Goal: Information Seeking & Learning: Learn about a topic

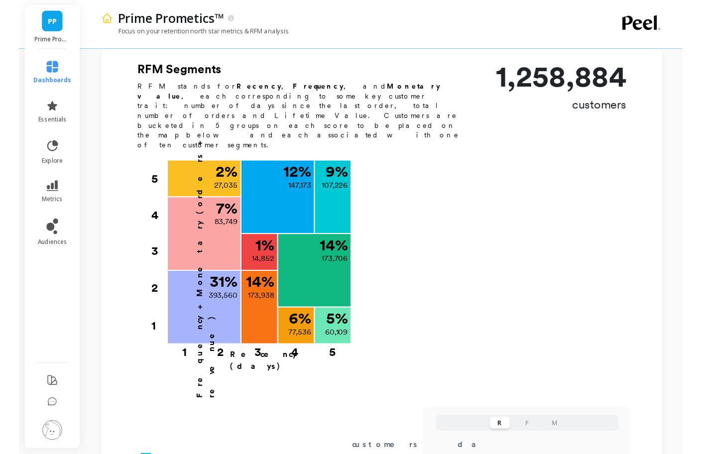
scroll to position [298, 0]
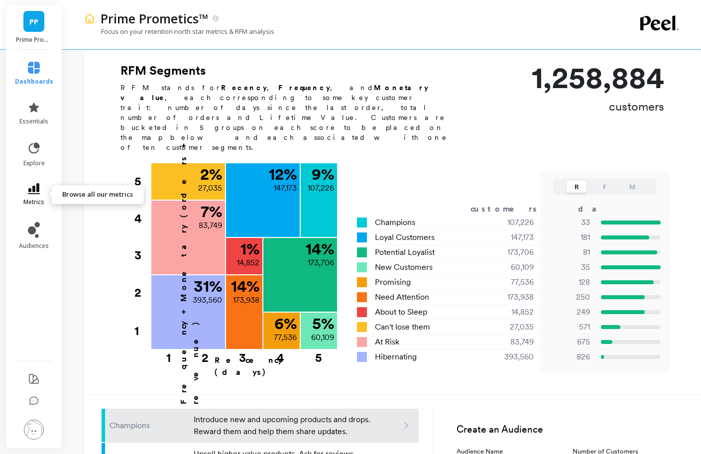
click at [44, 193] on link "metrics" at bounding box center [34, 194] width 38 height 23
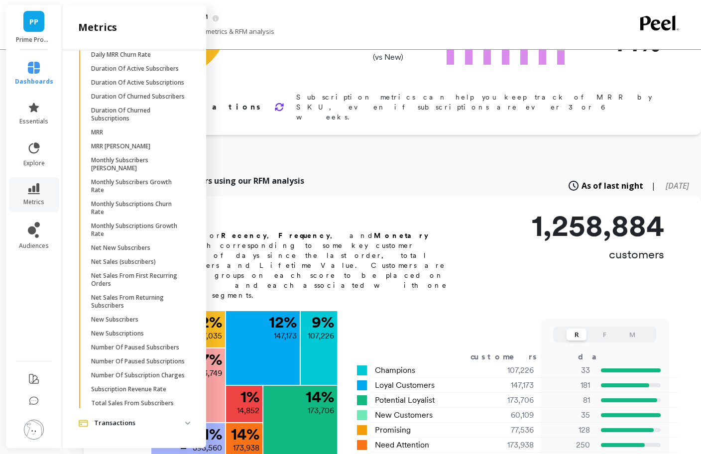
scroll to position [118, 0]
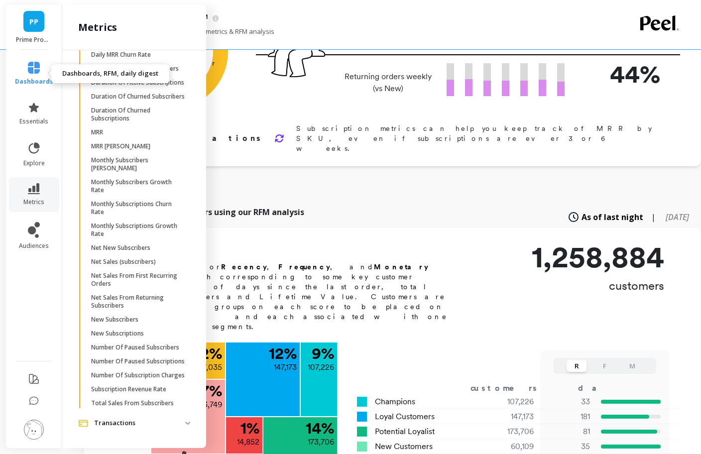
click at [31, 71] on icon at bounding box center [34, 68] width 12 height 12
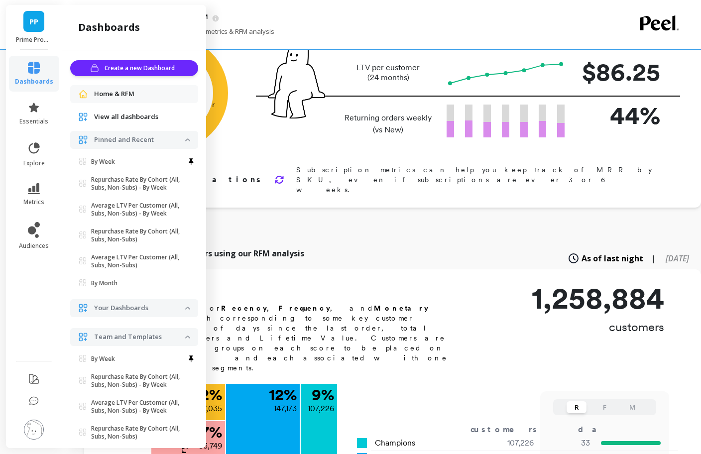
scroll to position [0, 0]
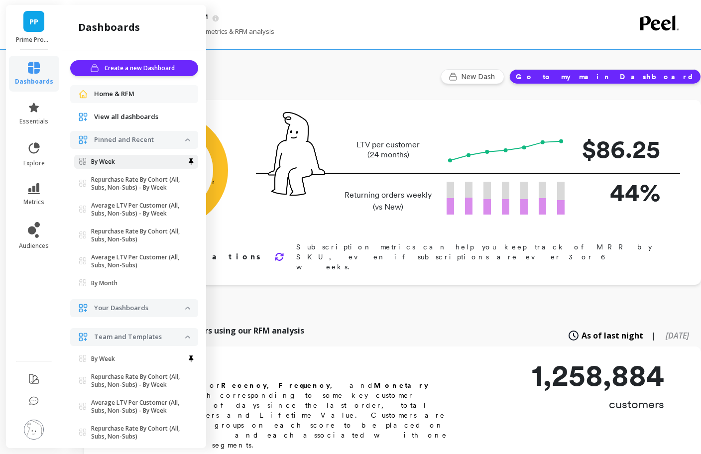
click at [113, 160] on p "By Week" at bounding box center [103, 162] width 24 height 8
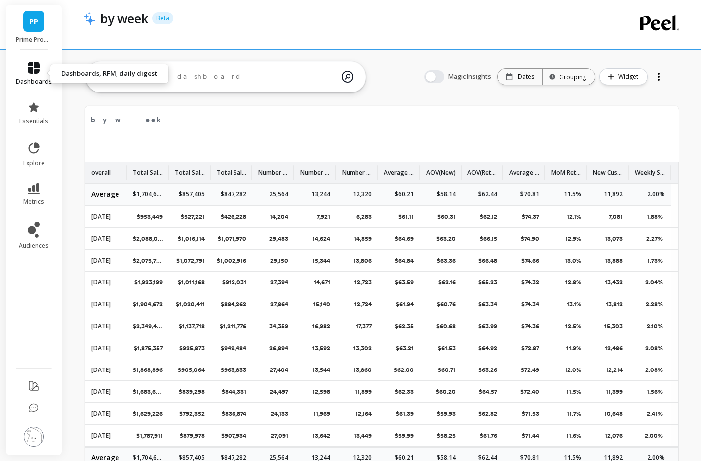
click at [32, 68] on icon at bounding box center [34, 68] width 12 height 12
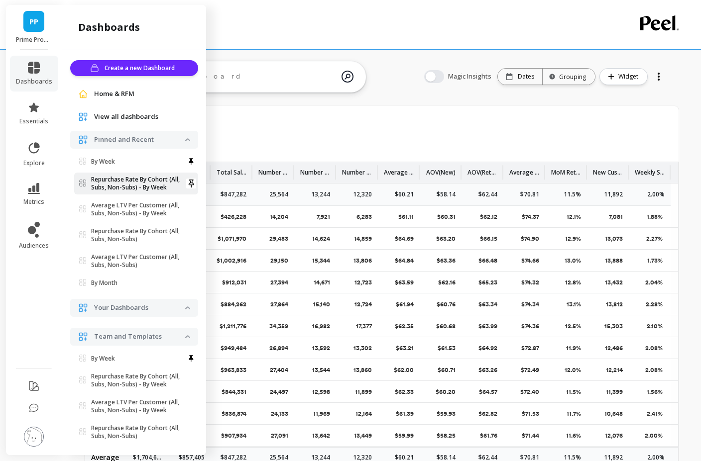
click at [127, 182] on p "Repurchase Rate By Cohort (All, Subs, Non-Subs) - By Week" at bounding box center [138, 184] width 94 height 16
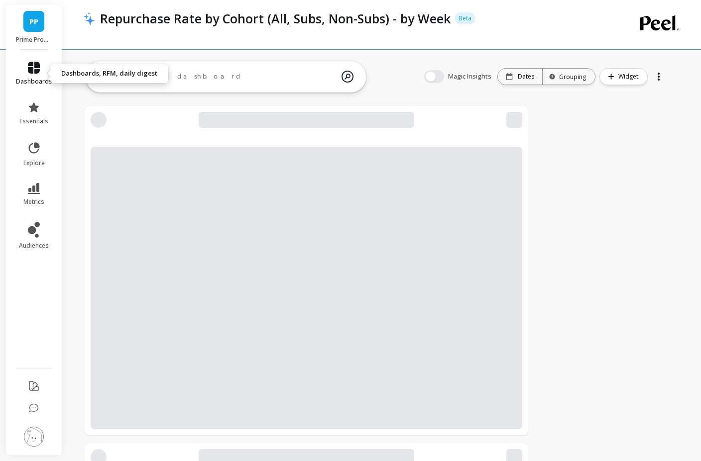
click at [39, 75] on link "dashboards" at bounding box center [34, 74] width 36 height 24
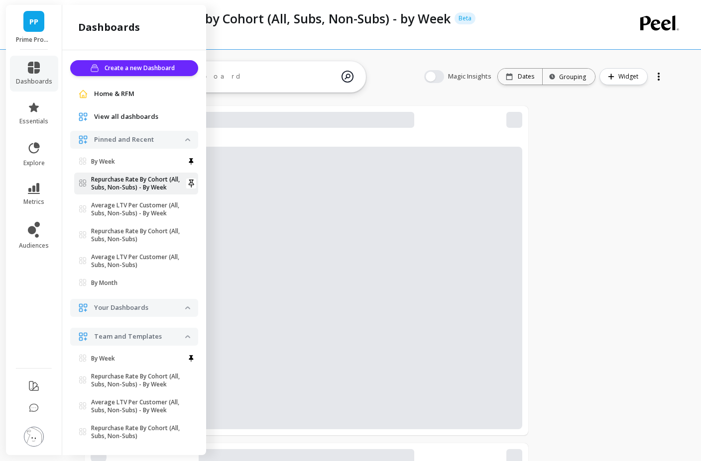
scroll to position [50, 0]
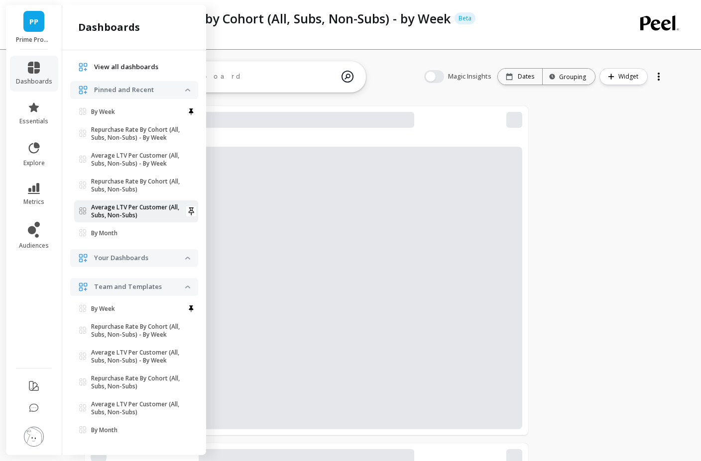
click at [130, 210] on p "Average LTV Per Customer (All, Subs, Non-Subs)" at bounding box center [138, 212] width 94 height 16
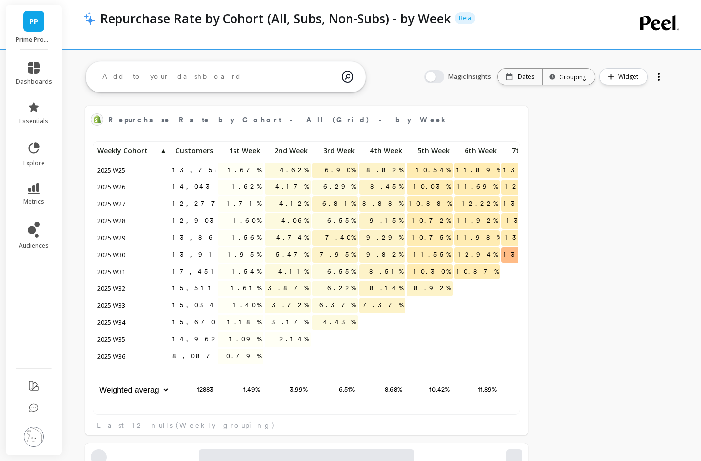
scroll to position [266, 415]
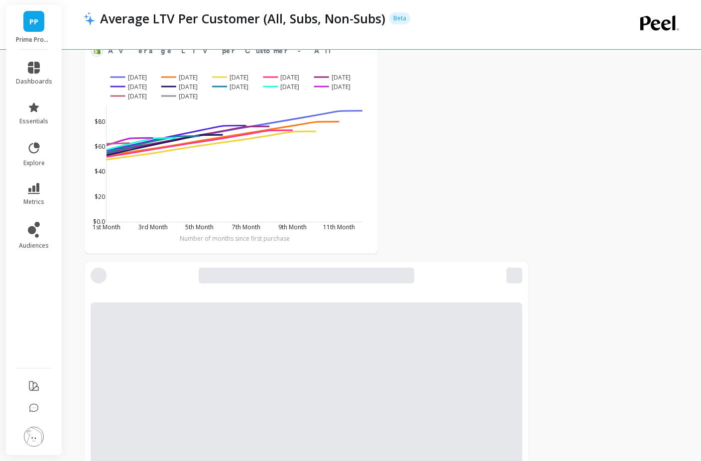
scroll to position [119, 0]
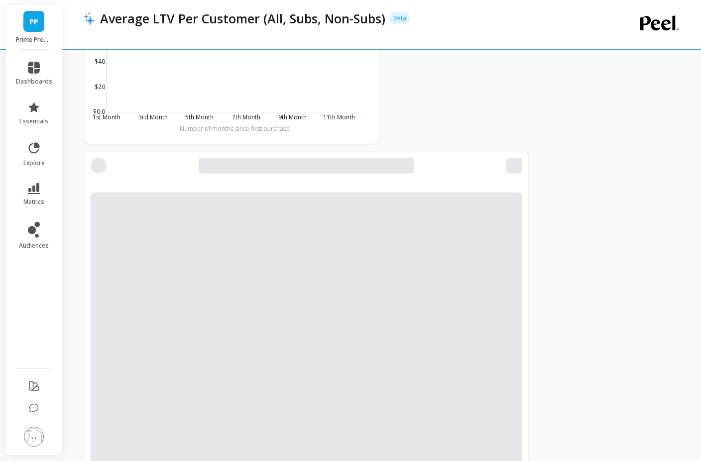
scroll to position [266, 408]
click at [41, 182] on li "metrics" at bounding box center [34, 194] width 48 height 35
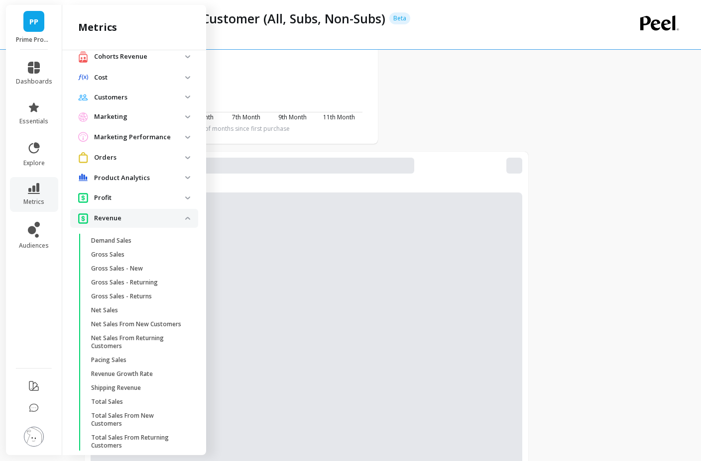
scroll to position [0, 0]
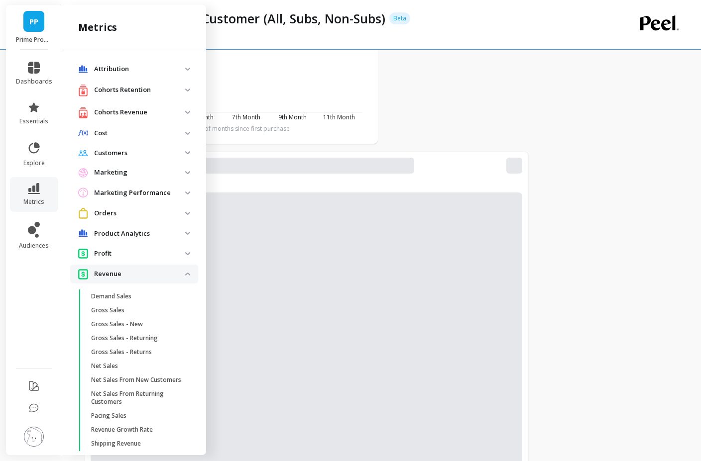
click at [136, 113] on p "Cohorts Revenue" at bounding box center [139, 112] width 91 height 10
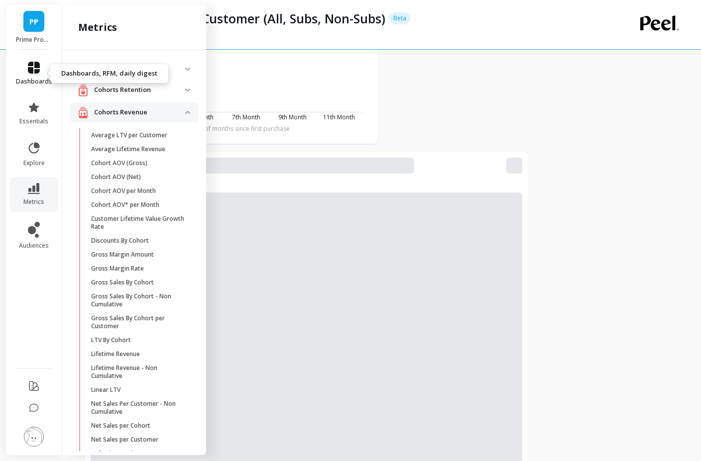
click at [38, 65] on icon at bounding box center [34, 68] width 12 height 12
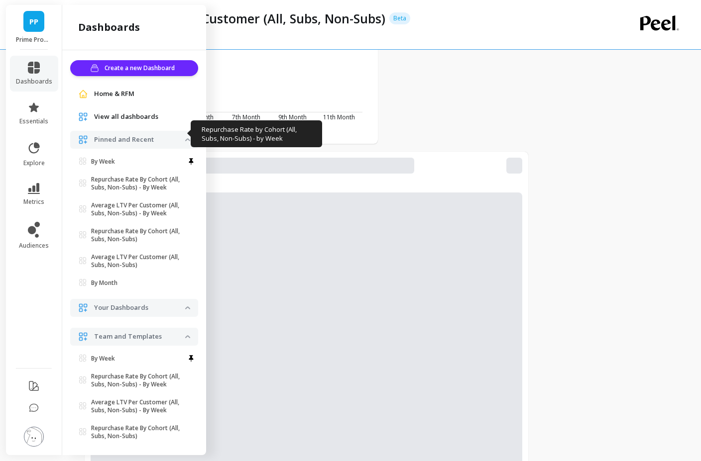
scroll to position [50, 0]
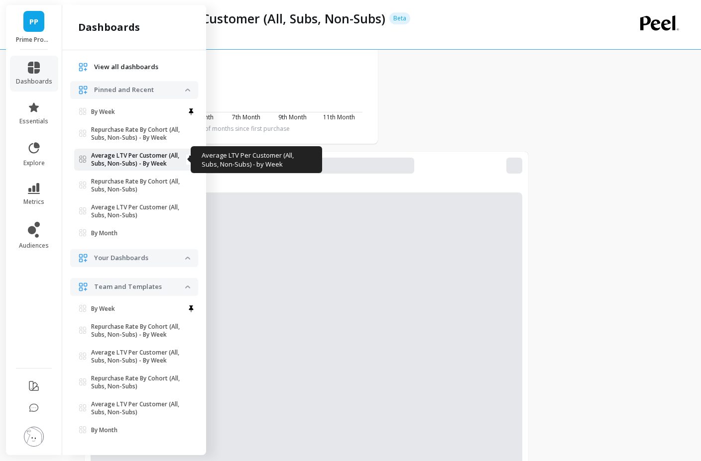
click at [137, 160] on p "Average LTV Per Customer (All, Subs, Non-Subs) - By Week" at bounding box center [138, 160] width 94 height 16
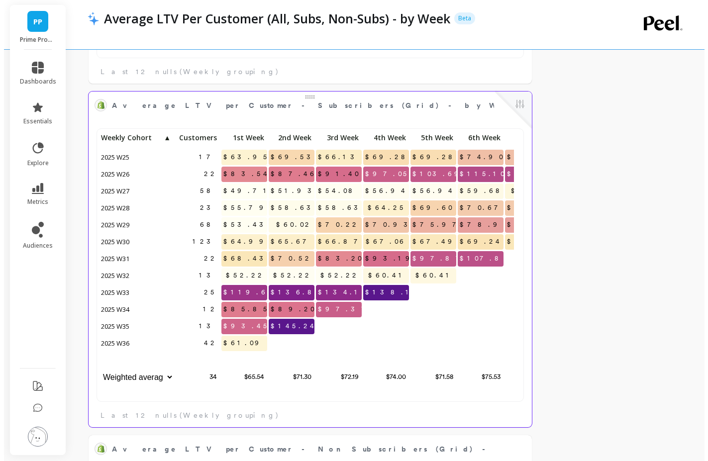
scroll to position [266, 415]
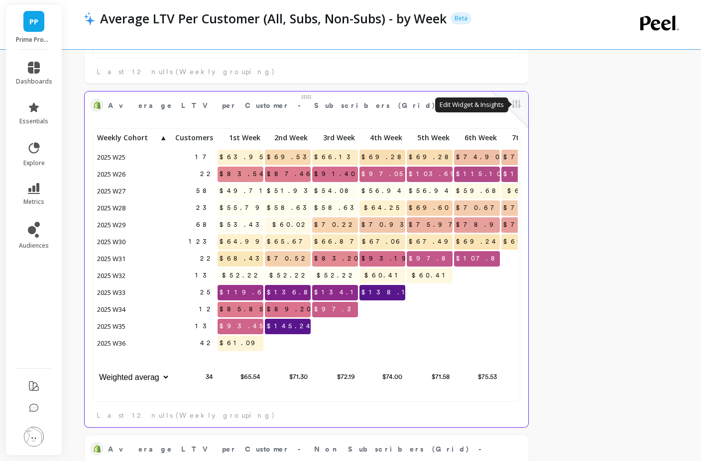
click at [513, 101] on button at bounding box center [516, 105] width 12 height 14
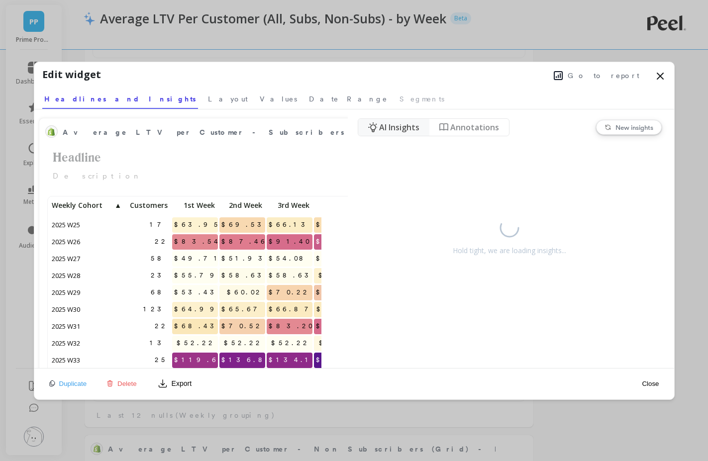
scroll to position [266, 265]
click at [624, 81] on button "Go to report" at bounding box center [597, 75] width 92 height 13
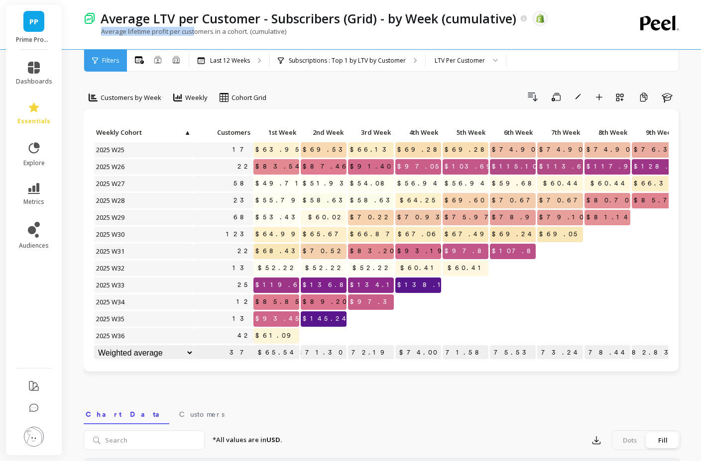
drag, startPoint x: 96, startPoint y: 32, endPoint x: 193, endPoint y: 32, distance: 97.5
click at [193, 32] on p "Average lifetime profit per customers in a cohort. (cumulative)" at bounding box center [185, 31] width 203 height 9
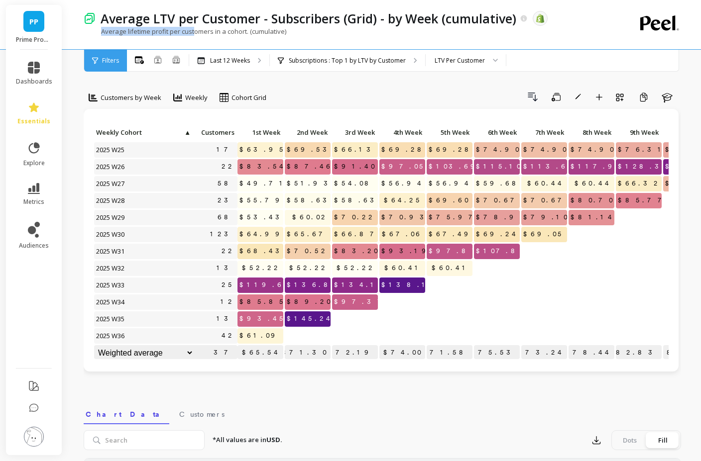
scroll to position [0, 15]
click at [42, 195] on link "metrics" at bounding box center [34, 194] width 36 height 23
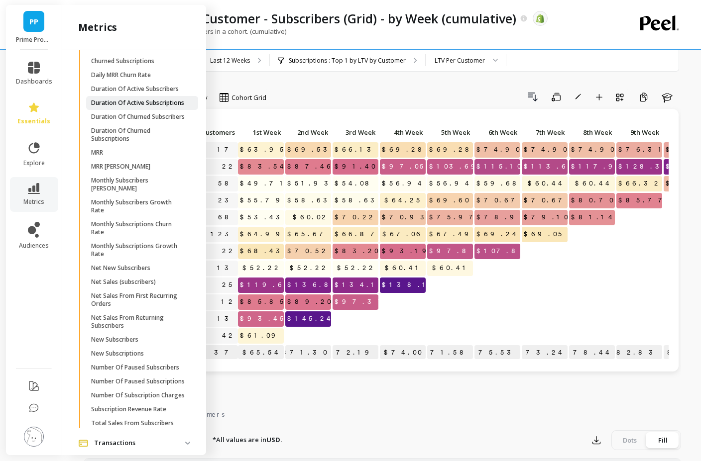
scroll to position [1231, 0]
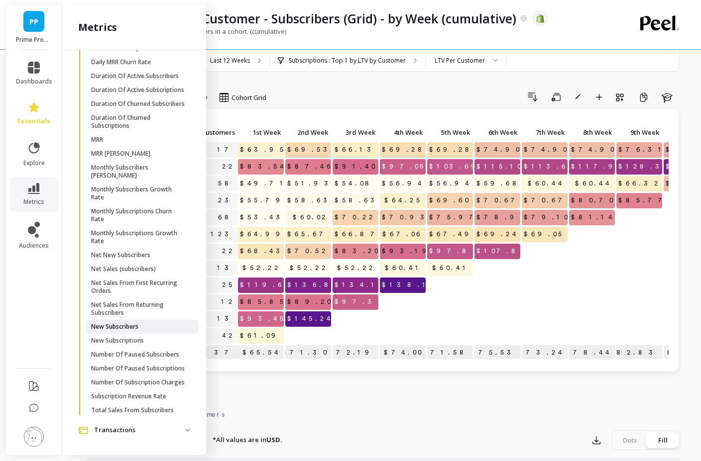
click at [143, 320] on link "New Subscribers" at bounding box center [142, 327] width 112 height 14
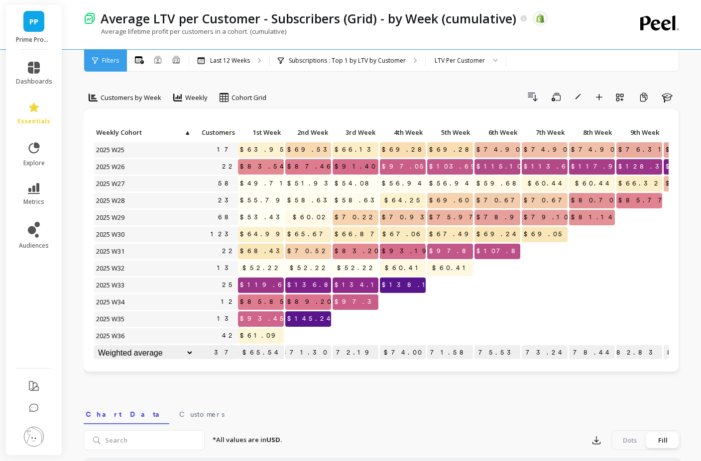
scroll to position [0, 0]
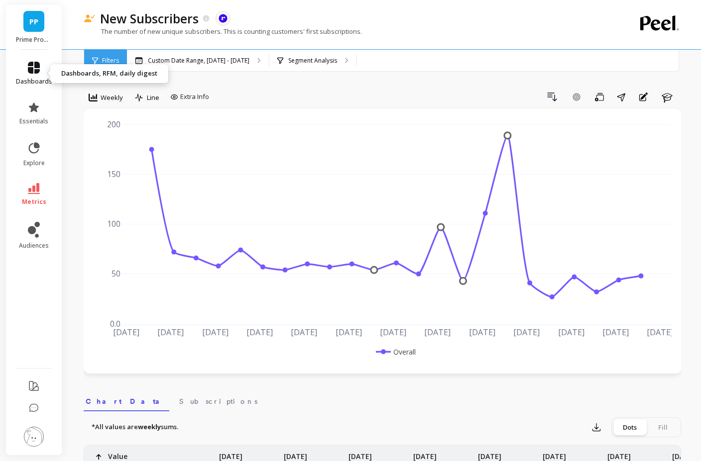
click at [35, 69] on icon at bounding box center [34, 68] width 12 height 12
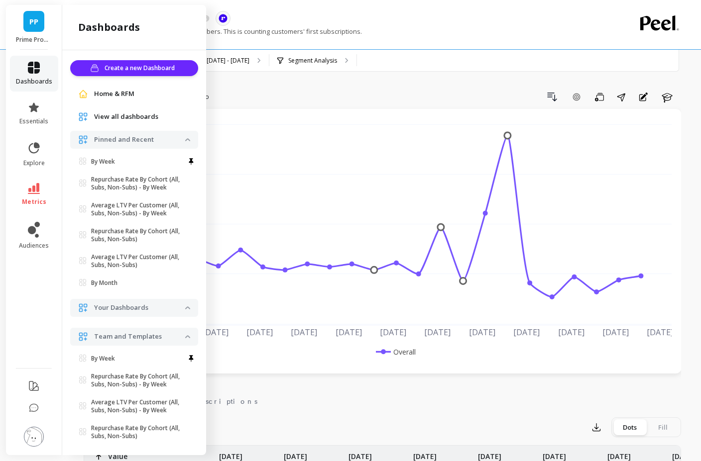
scroll to position [50, 0]
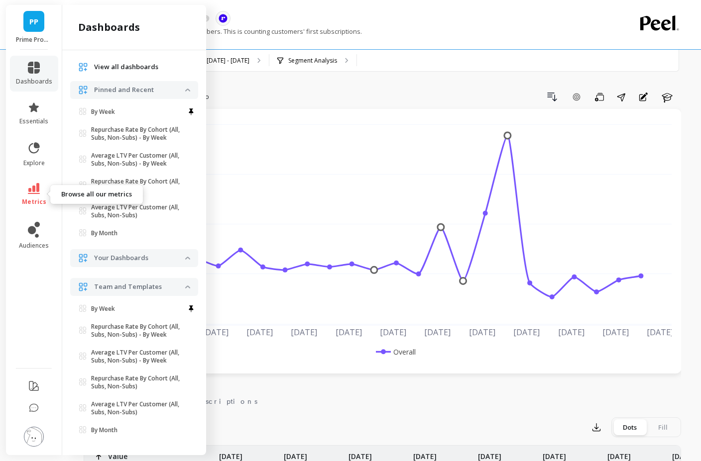
click at [33, 198] on span "metrics" at bounding box center [34, 202] width 24 height 8
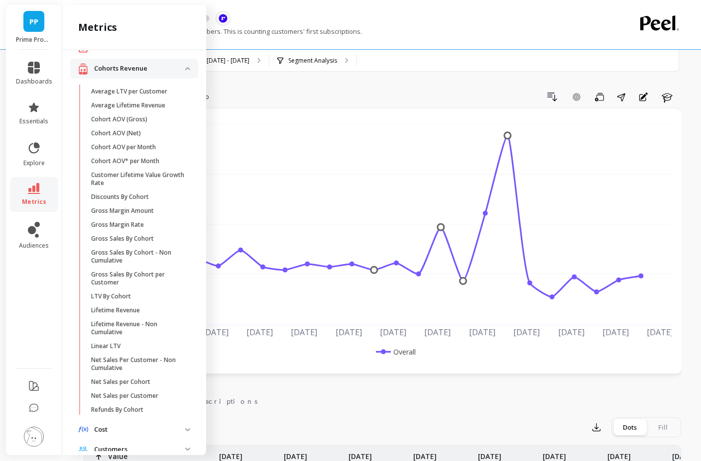
scroll to position [0, 0]
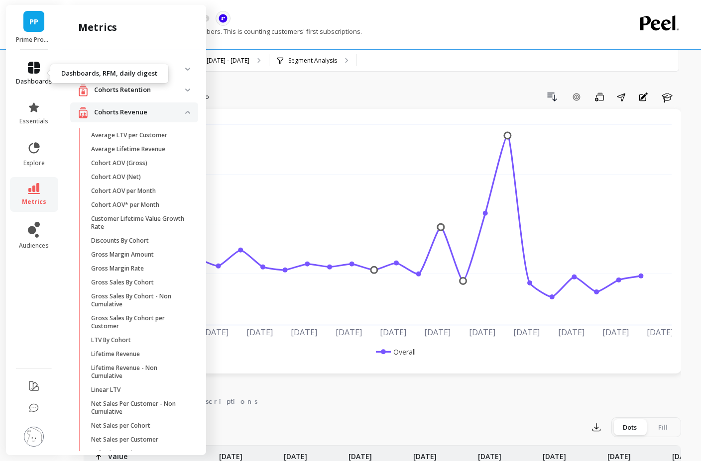
click at [34, 80] on span "dashboards" at bounding box center [34, 82] width 36 height 8
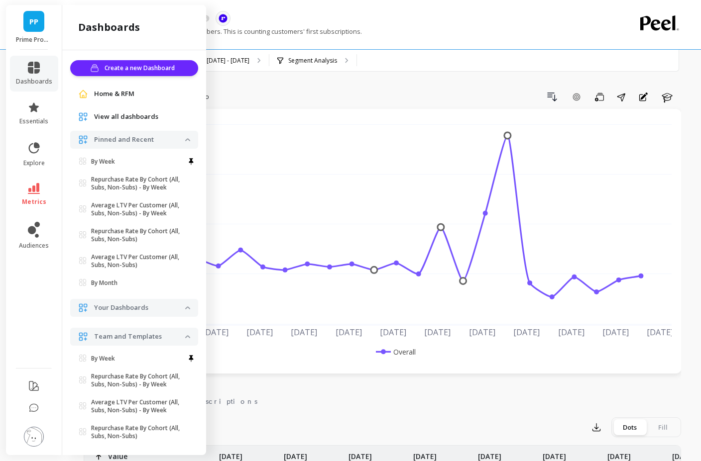
scroll to position [50, 0]
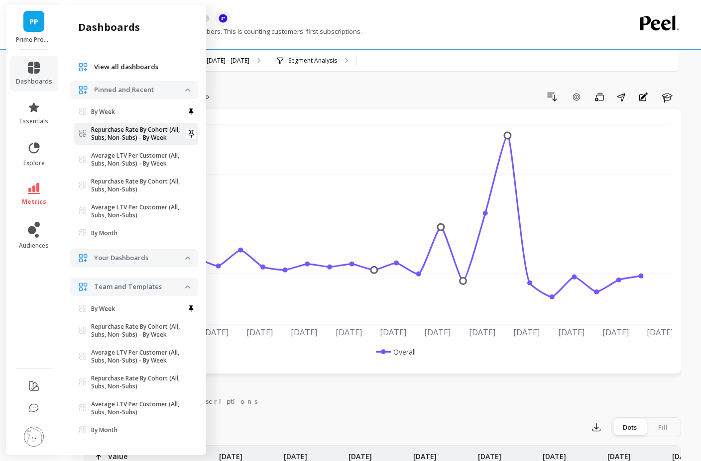
click at [131, 129] on p "Repurchase Rate By Cohort (All, Subs, Non-Subs) - By Week" at bounding box center [138, 134] width 94 height 16
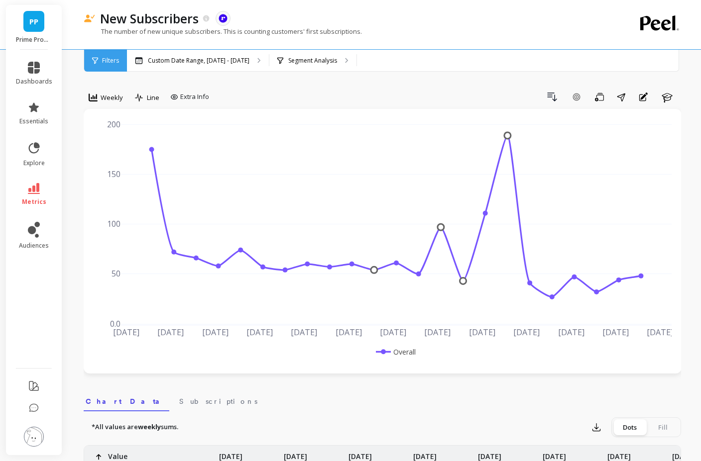
scroll to position [0, 0]
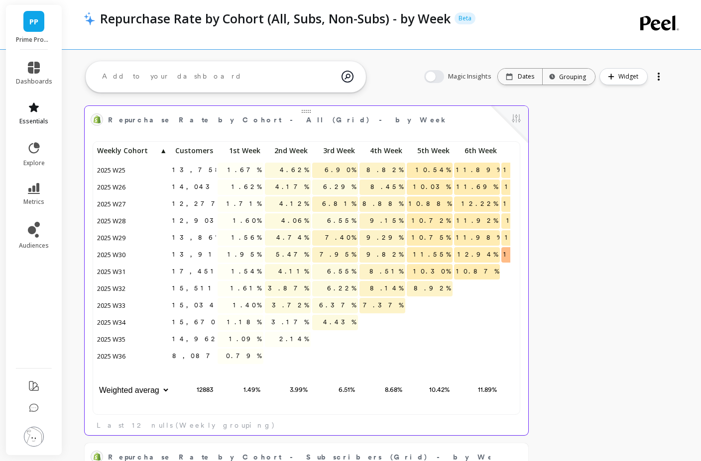
scroll to position [266, 408]
click at [43, 78] on span "dashboards" at bounding box center [34, 82] width 36 height 8
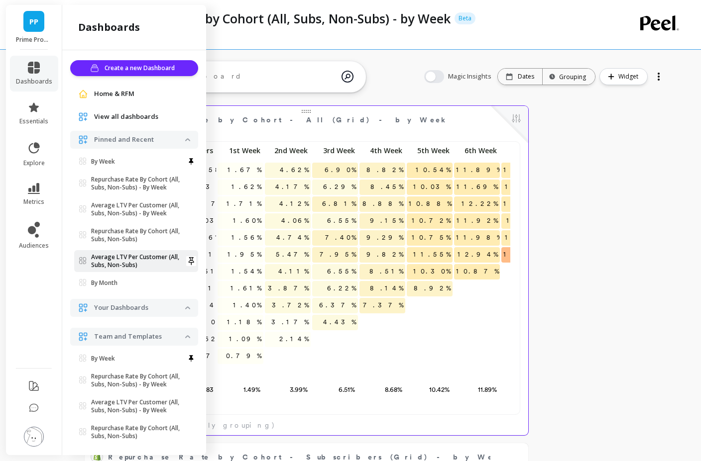
scroll to position [50, 0]
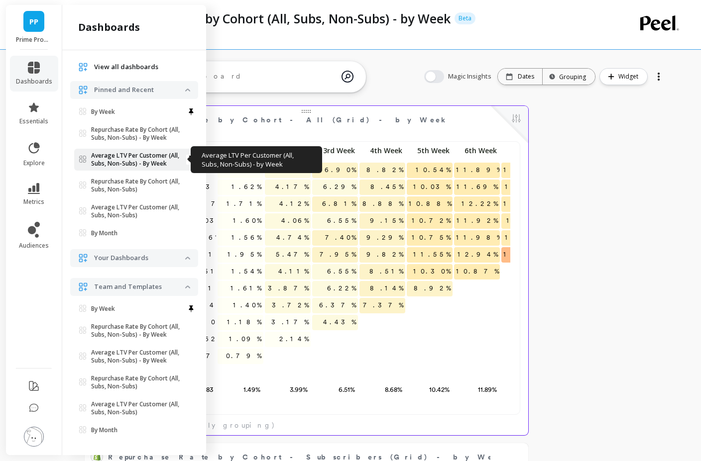
click at [131, 158] on p "Average LTV Per Customer (All, Subs, Non-Subs) - By Week" at bounding box center [138, 160] width 94 height 16
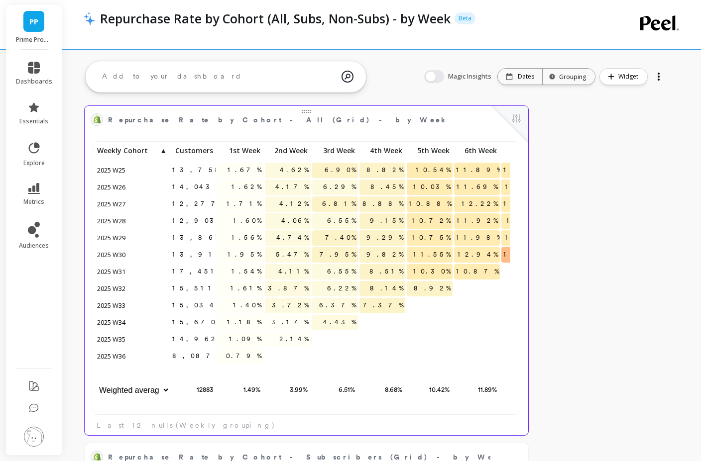
scroll to position [266, 415]
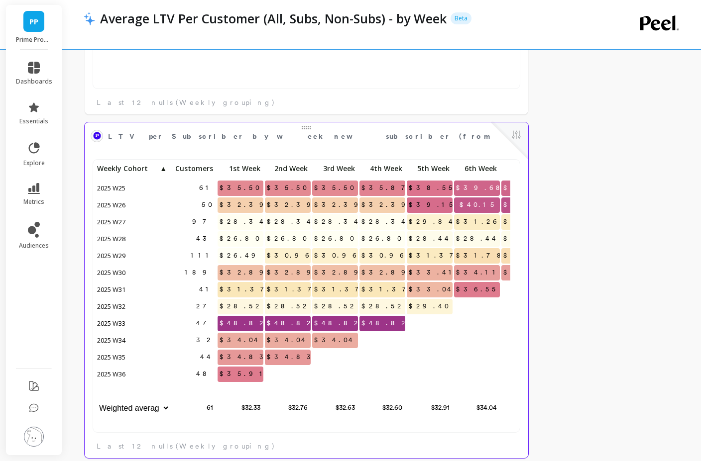
scroll to position [266, 415]
drag, startPoint x: 246, startPoint y: 322, endPoint x: 258, endPoint y: 322, distance: 12.4
click at [258, 322] on span "$48.82" at bounding box center [242, 323] width 51 height 15
